Goal: Information Seeking & Learning: Stay updated

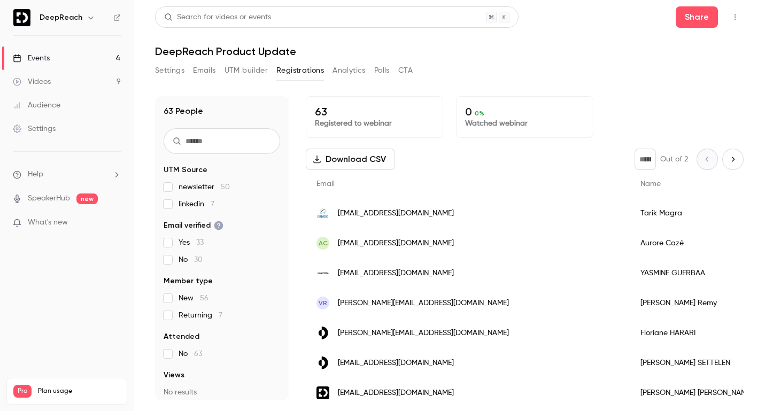
click at [82, 223] on p "What's new" at bounding box center [58, 222] width 91 height 11
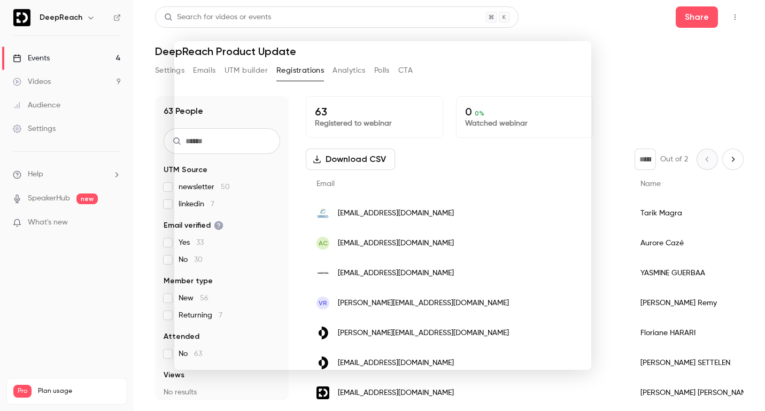
click at [616, 72] on div at bounding box center [382, 205] width 765 height 411
